Goal: Information Seeking & Learning: Learn about a topic

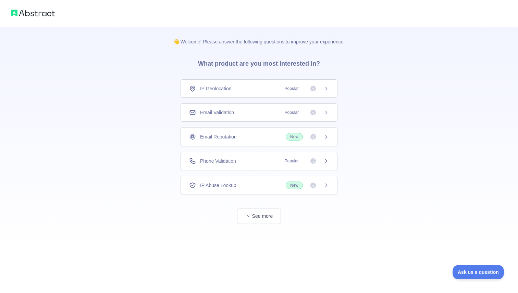
click at [313, 89] on icon at bounding box center [313, 88] width 7 height 7
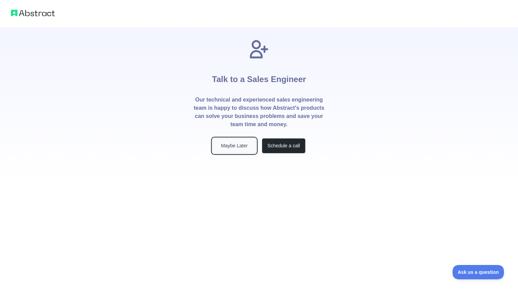
click at [242, 147] on button "Maybe Later" at bounding box center [234, 145] width 44 height 15
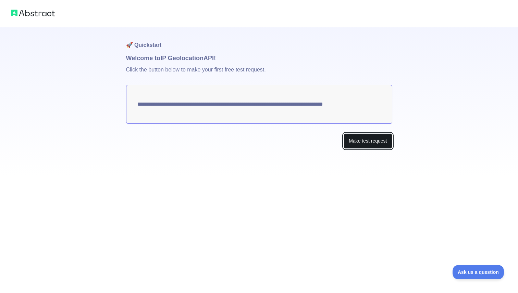
click at [370, 144] on button "Make test request" at bounding box center [367, 141] width 48 height 15
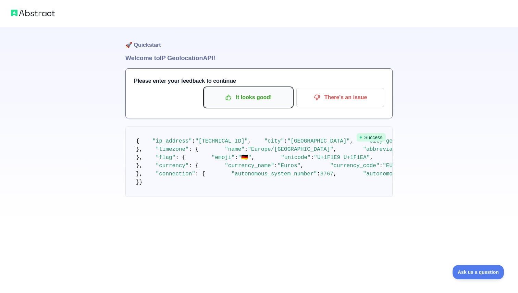
click at [270, 100] on p "It looks good!" at bounding box center [248, 98] width 77 height 12
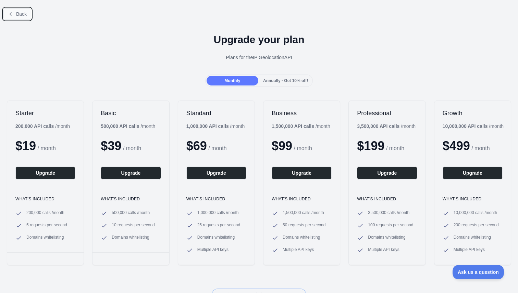
click at [20, 15] on span "Back" at bounding box center [21, 13] width 11 height 5
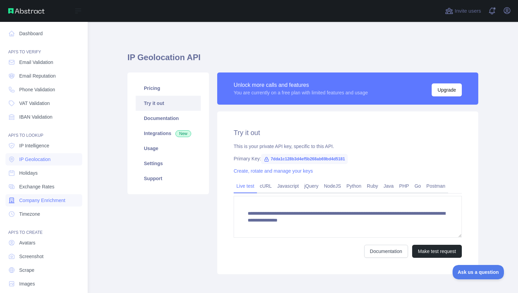
click at [39, 199] on span "Company Enrichment" at bounding box center [42, 200] width 46 height 7
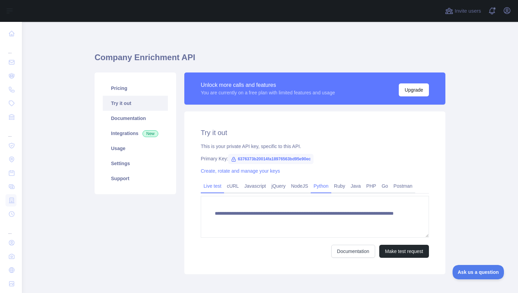
click at [328, 185] on link "Python" at bounding box center [321, 186] width 21 height 11
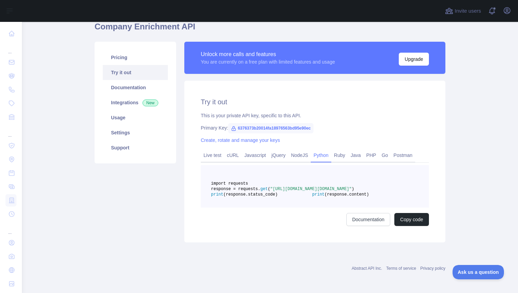
scroll to position [53, 0]
click at [402, 222] on button "Copy code" at bounding box center [411, 219] width 35 height 13
